Goal: Task Accomplishment & Management: Manage account settings

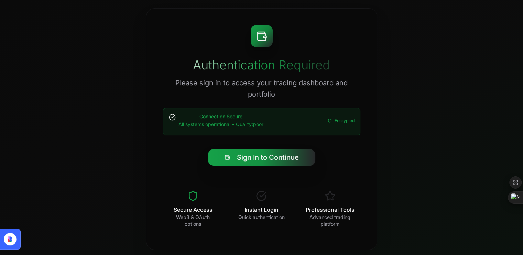
click at [271, 207] on p "Instant Login" at bounding box center [261, 210] width 49 height 8
click at [316, 203] on div "Professional Tools Advanced trading platform" at bounding box center [330, 209] width 60 height 48
click at [247, 126] on p "All systems operational • Quality: poor" at bounding box center [220, 125] width 85 height 8
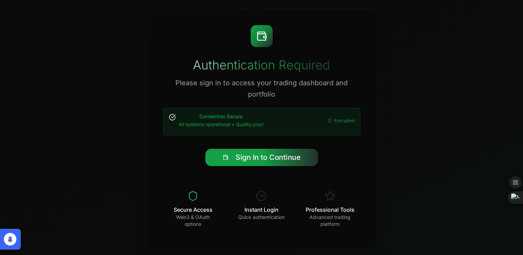
click at [254, 156] on button "Sign In to Continue" at bounding box center [261, 156] width 113 height 17
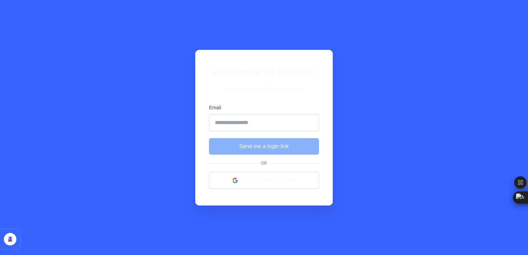
click at [244, 124] on input "Email" at bounding box center [264, 122] width 110 height 17
click at [191, 134] on div "Welcome to Growth Enter your details below to login Email Send me a login link …" at bounding box center [264, 127] width 528 height 255
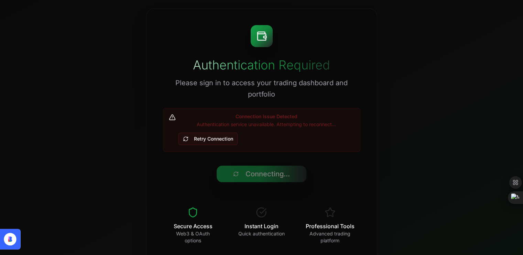
click at [197, 144] on button "Retry Connection" at bounding box center [207, 139] width 59 height 12
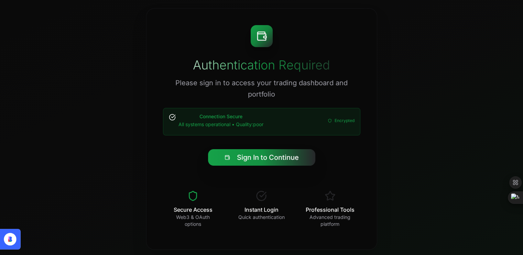
click at [246, 126] on p "All systems operational • Quality: poor" at bounding box center [220, 125] width 85 height 8
click at [331, 121] on icon at bounding box center [329, 120] width 3 height 3
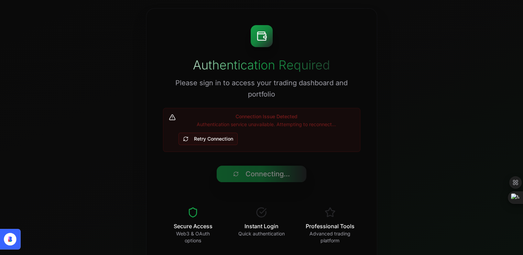
click at [203, 139] on button "Retry Connection" at bounding box center [207, 139] width 59 height 12
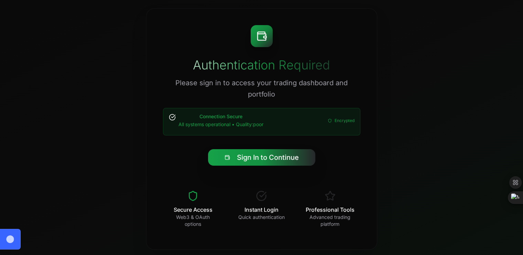
click at [174, 118] on div "Connection Secure All systems operational • Quality: poor Encrypted" at bounding box center [262, 121] width 186 height 16
click at [342, 118] on span "Encrypted" at bounding box center [344, 120] width 20 height 5
click at [330, 120] on icon at bounding box center [330, 121] width 4 height 4
click at [254, 147] on div "Sign In to Continue" at bounding box center [261, 155] width 197 height 22
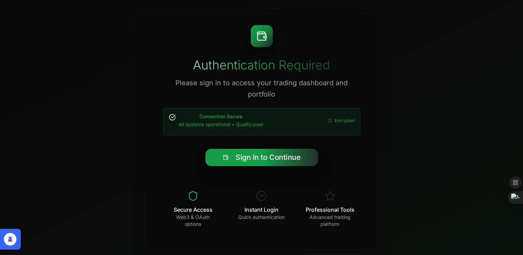
click at [255, 154] on button "Sign In to Continue" at bounding box center [261, 156] width 113 height 17
